Goal: Task Accomplishment & Management: Manage account settings

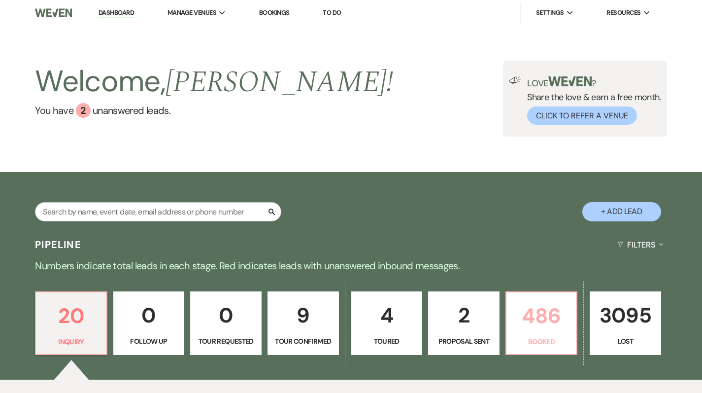
click at [538, 336] on p "Booked" at bounding box center [541, 341] width 59 height 11
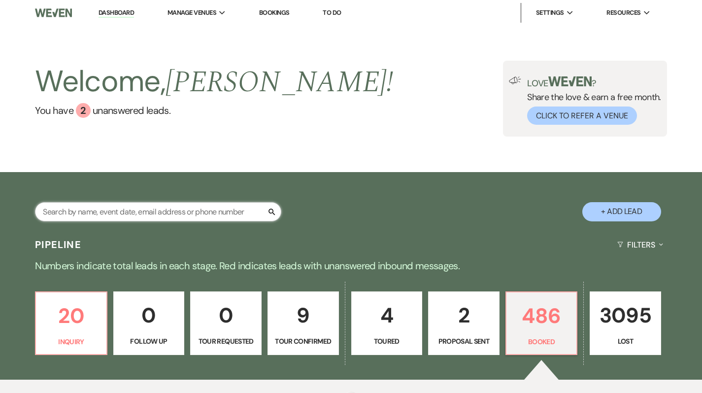
click at [103, 215] on input "text" at bounding box center [158, 211] width 246 height 19
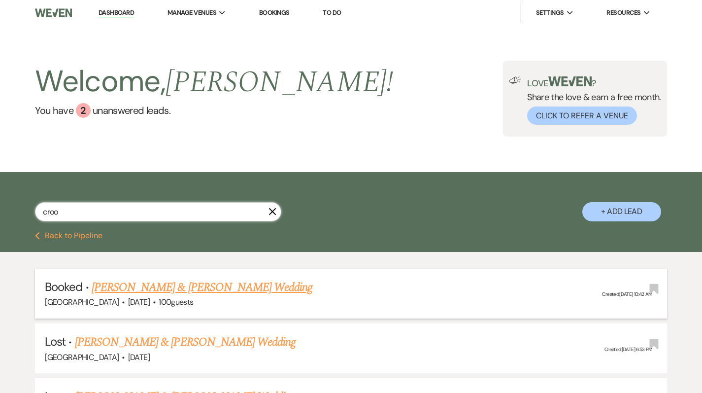
type input "croo"
click at [116, 285] on link "[PERSON_NAME] & [PERSON_NAME] Wedding" at bounding box center [202, 287] width 221 height 18
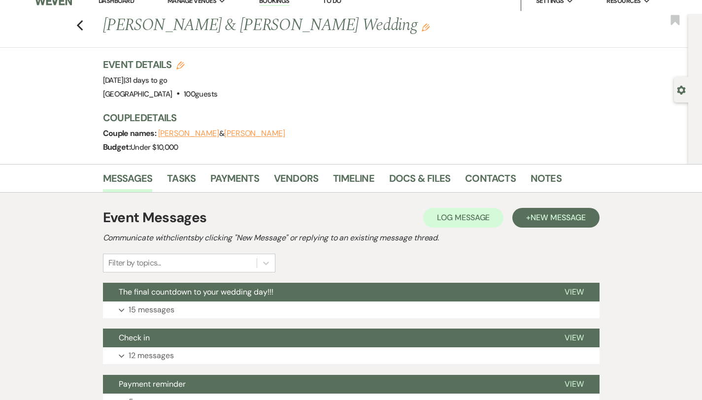
scroll to position [14, 0]
